Goal: Information Seeking & Learning: Learn about a topic

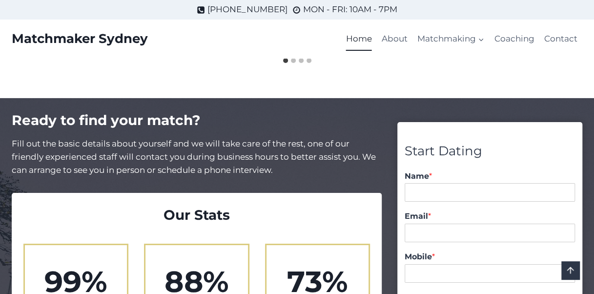
scroll to position [1562, 0]
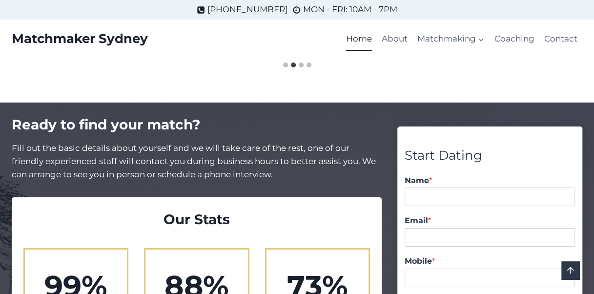
click at [0, 0] on link "Matchmaking for Women" at bounding box center [0, 0] width 0 height 0
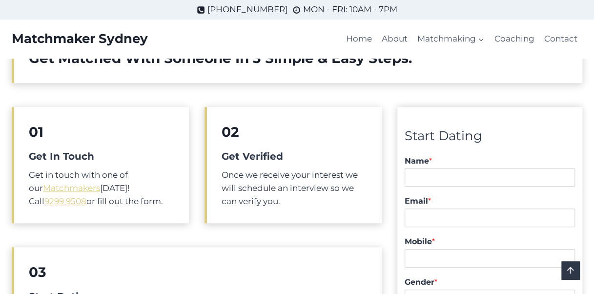
scroll to position [293, 0]
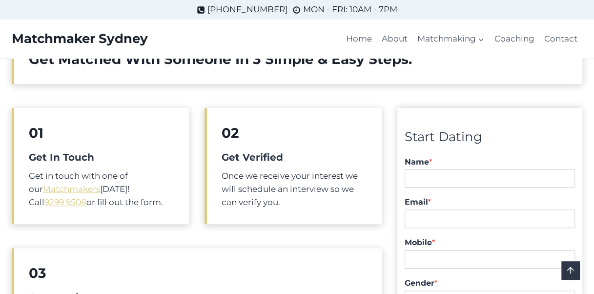
click at [454, 189] on div "Name * First - Last" at bounding box center [490, 172] width 170 height 41
click at [462, 183] on input "Name *" at bounding box center [490, 178] width 170 height 19
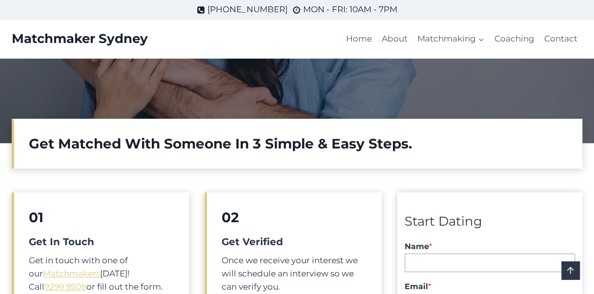
scroll to position [146, 0]
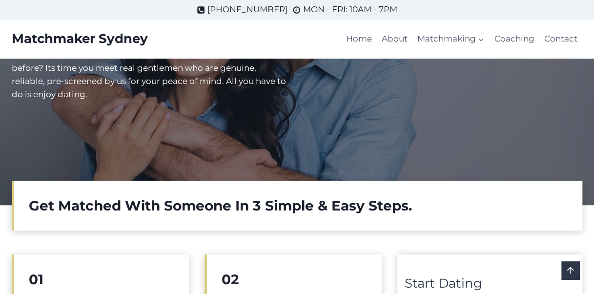
click at [494, 36] on link "Coaching" at bounding box center [514, 38] width 50 height 23
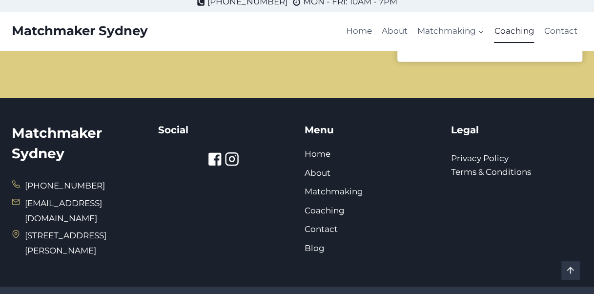
scroll to position [1266, 0]
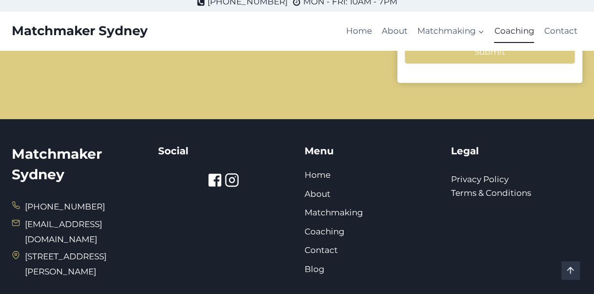
click at [233, 178] on icon at bounding box center [231, 180] width 5 height 5
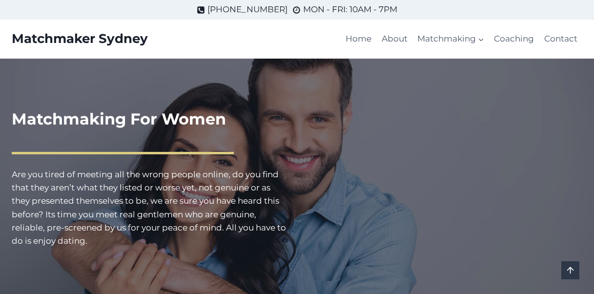
scroll to position [146, 0]
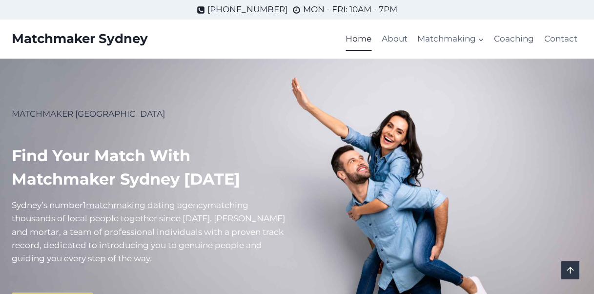
scroll to position [1562, 0]
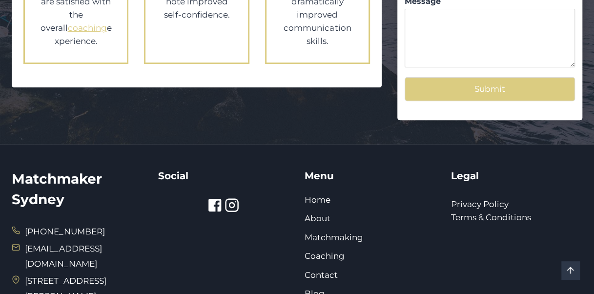
scroll to position [1957, 0]
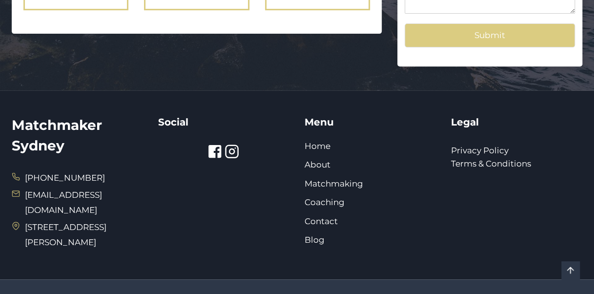
click at [329, 179] on link "Matchmaking" at bounding box center [334, 184] width 59 height 10
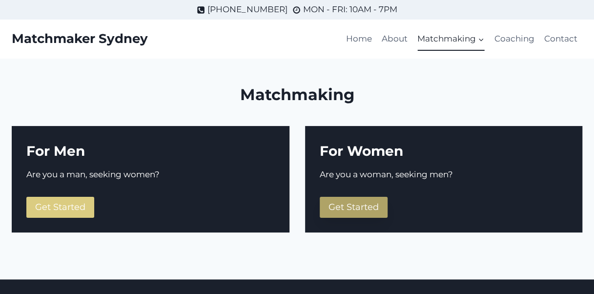
click at [329, 200] on link "Get Started" at bounding box center [354, 207] width 68 height 21
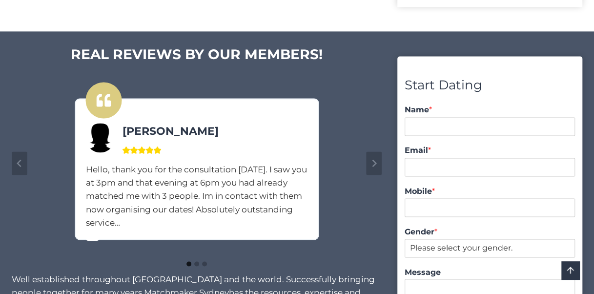
scroll to position [732, 0]
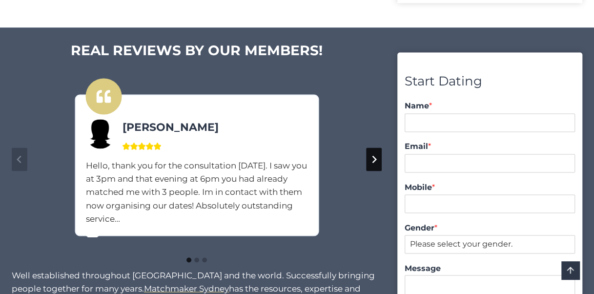
click at [381, 154] on button "Next slide" at bounding box center [374, 158] width 16 height 23
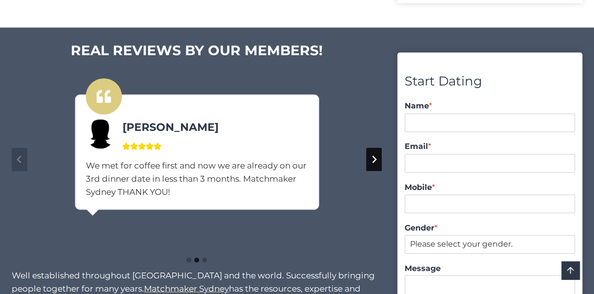
click at [380, 154] on button "Next slide" at bounding box center [374, 158] width 16 height 23
click at [380, 154] on button "Go to first slide" at bounding box center [374, 158] width 16 height 23
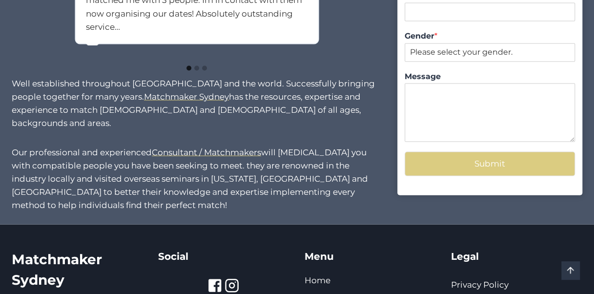
scroll to position [976, 0]
